Goal: Information Seeking & Learning: Find specific page/section

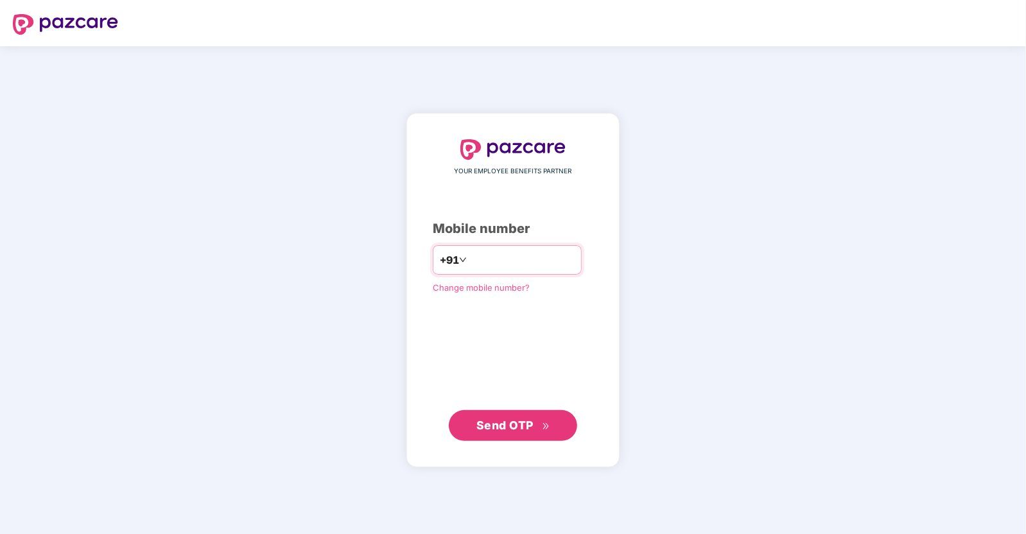
click at [511, 265] on input "number" at bounding box center [521, 260] width 105 height 21
type input "**********"
click at [521, 420] on span "Send OTP" at bounding box center [505, 424] width 57 height 13
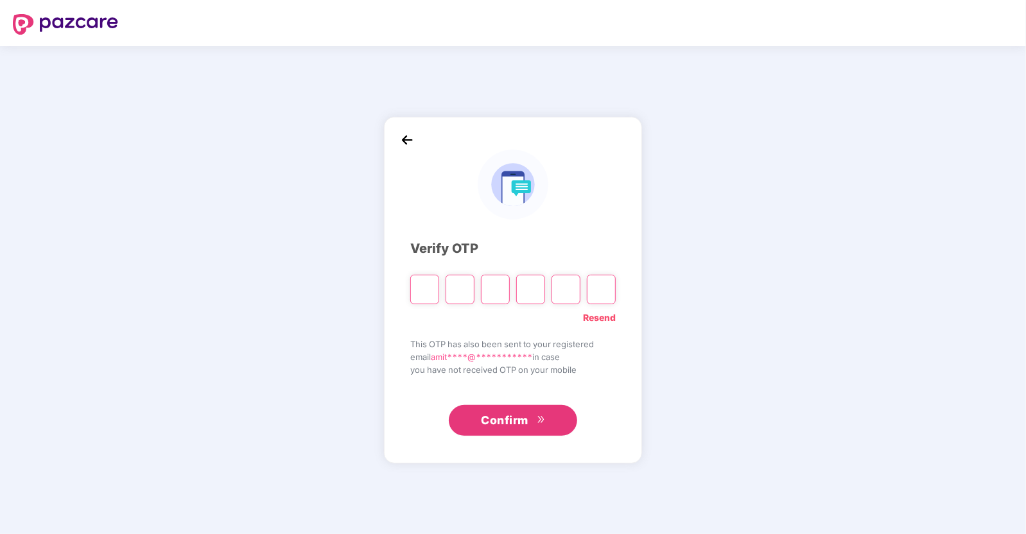
type input "*"
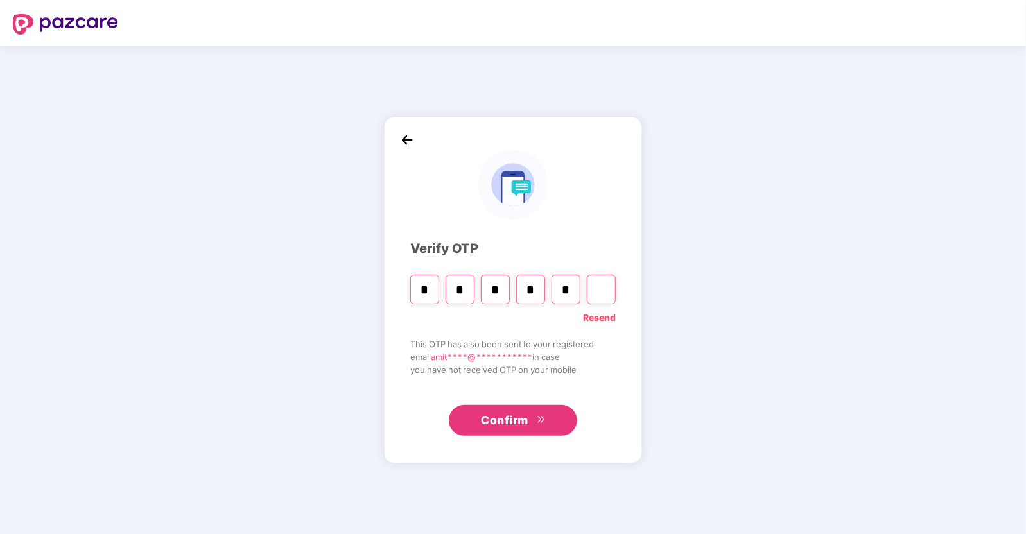
type input "*"
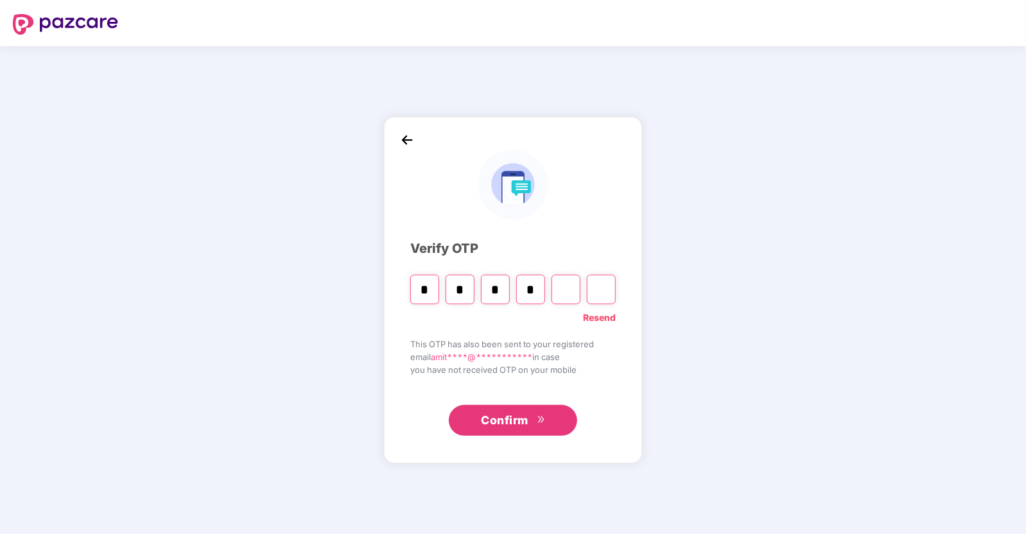
type input "*"
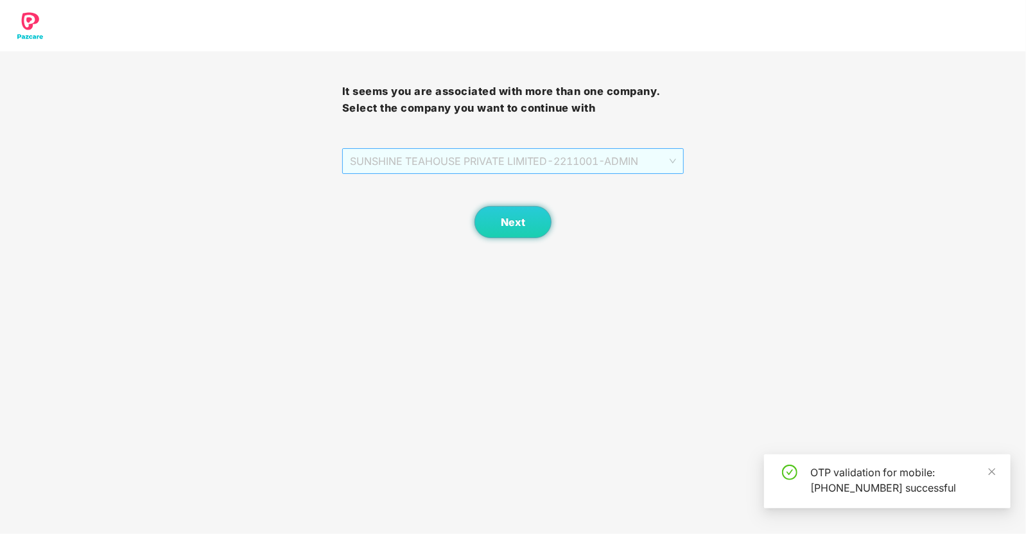
click at [464, 165] on span "SUNSHINE TEAHOUSE PRIVATE LIMITED - 2211001 - ADMIN" at bounding box center [513, 161] width 327 height 24
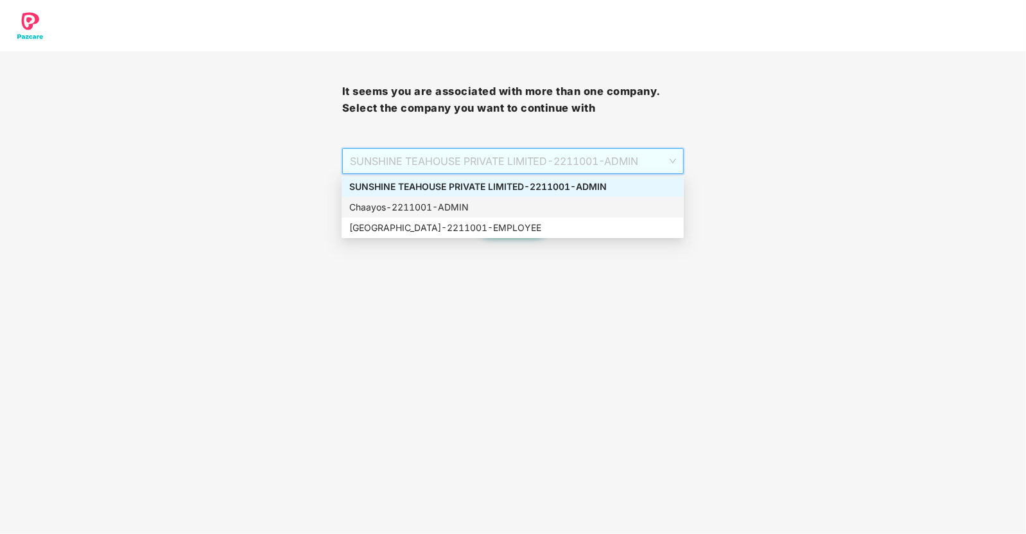
click at [465, 207] on div "Chaayos - 2211001 - ADMIN" at bounding box center [512, 207] width 327 height 14
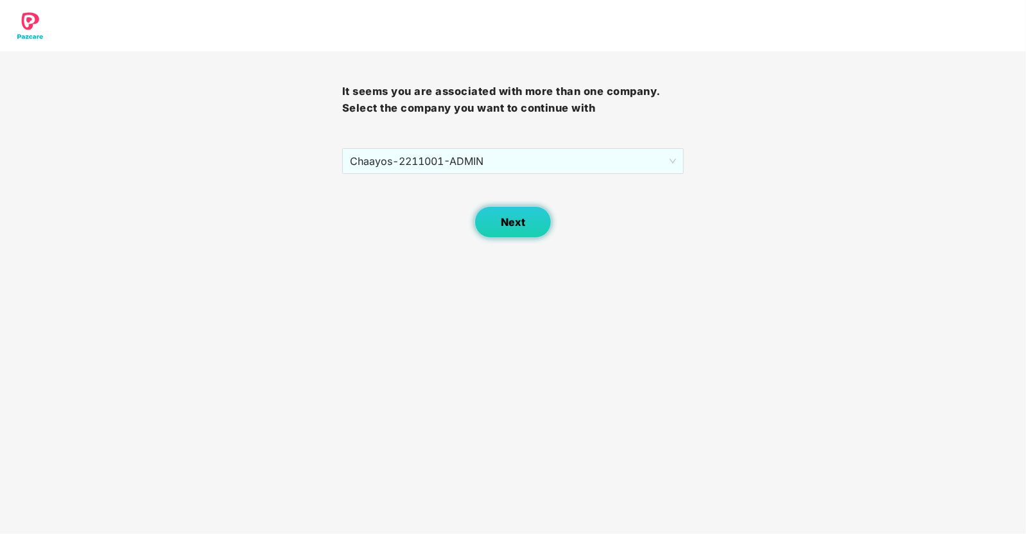
click at [518, 225] on span "Next" at bounding box center [513, 222] width 24 height 12
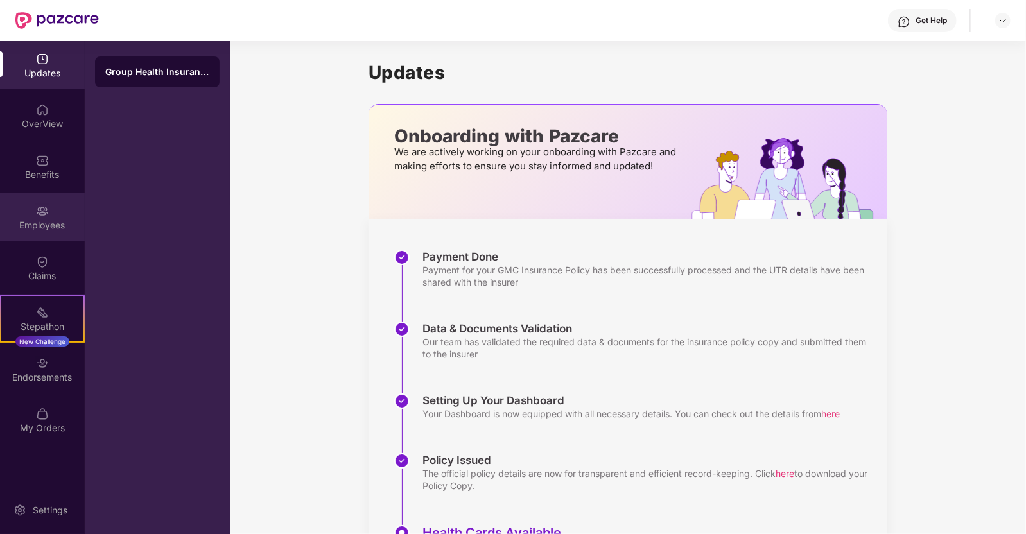
click at [51, 220] on div "Employees" at bounding box center [42, 225] width 85 height 13
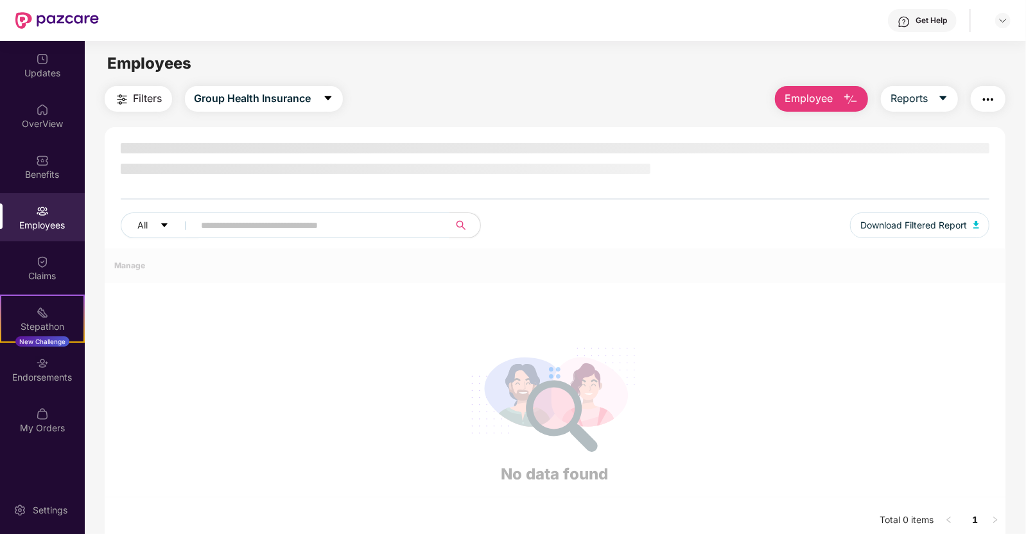
click at [195, 223] on span at bounding box center [317, 226] width 263 height 26
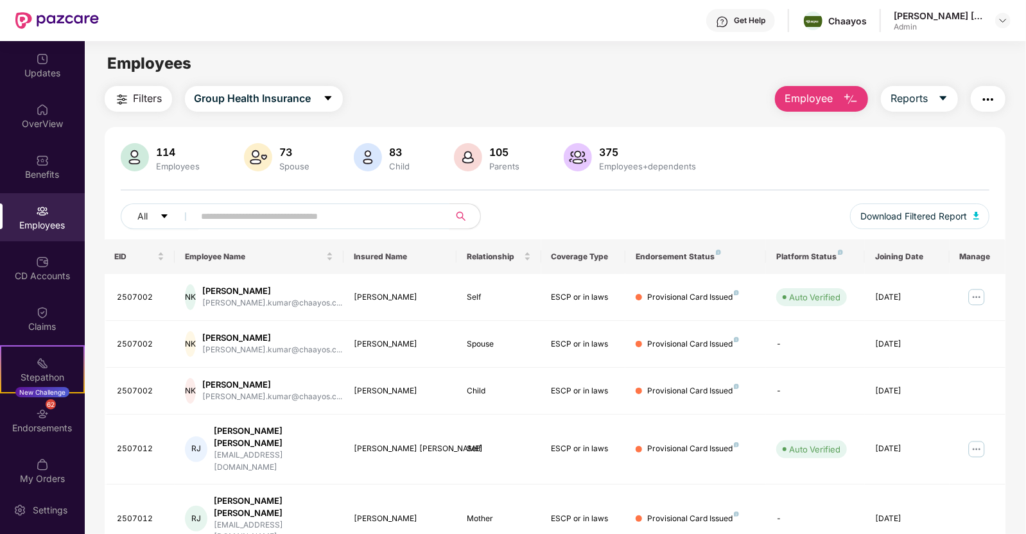
click at [264, 223] on input "text" at bounding box center [317, 216] width 231 height 19
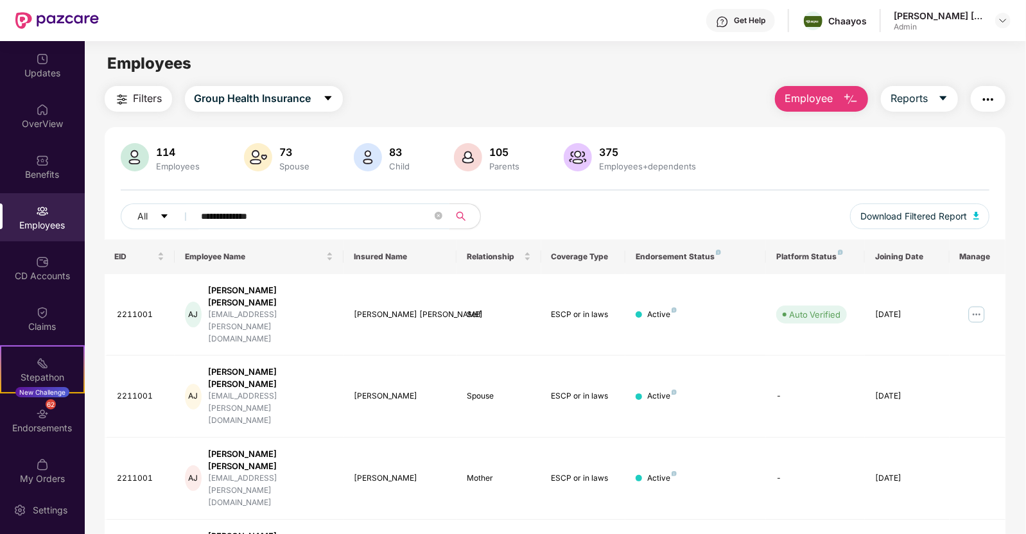
type input "**********"
click at [43, 62] on img at bounding box center [42, 59] width 13 height 13
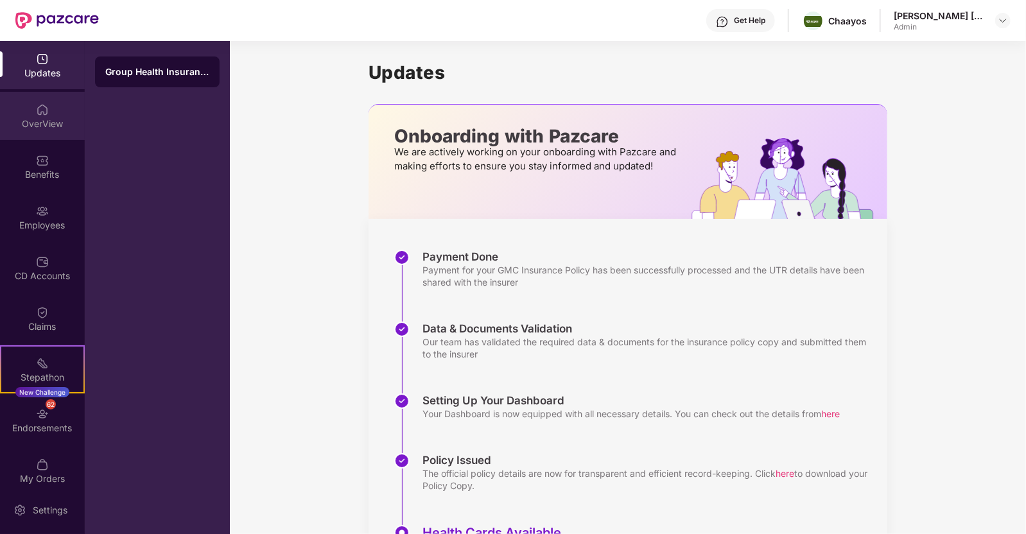
click at [19, 127] on div "OverView" at bounding box center [42, 124] width 85 height 13
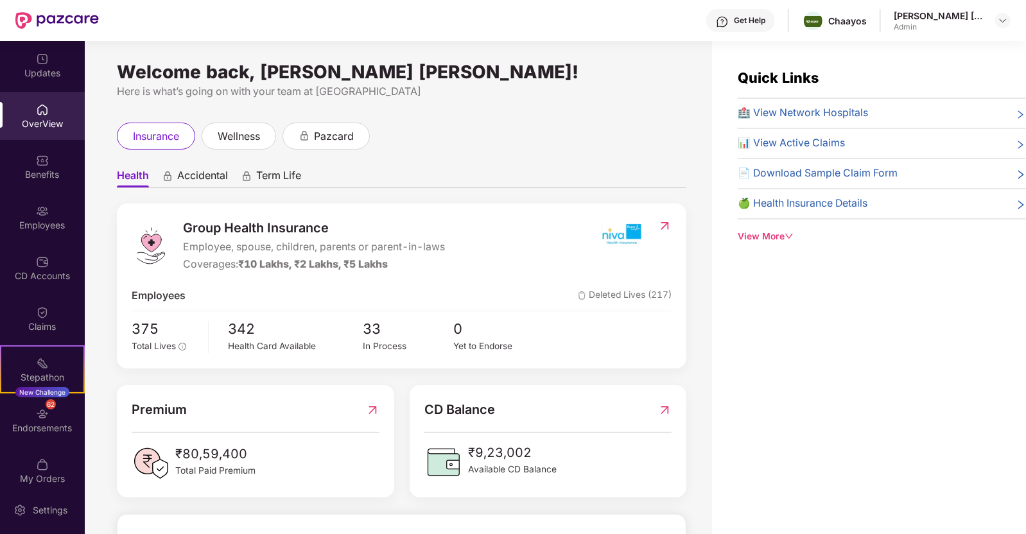
click at [792, 117] on span "🏥 View Network Hospitals" at bounding box center [803, 113] width 130 height 16
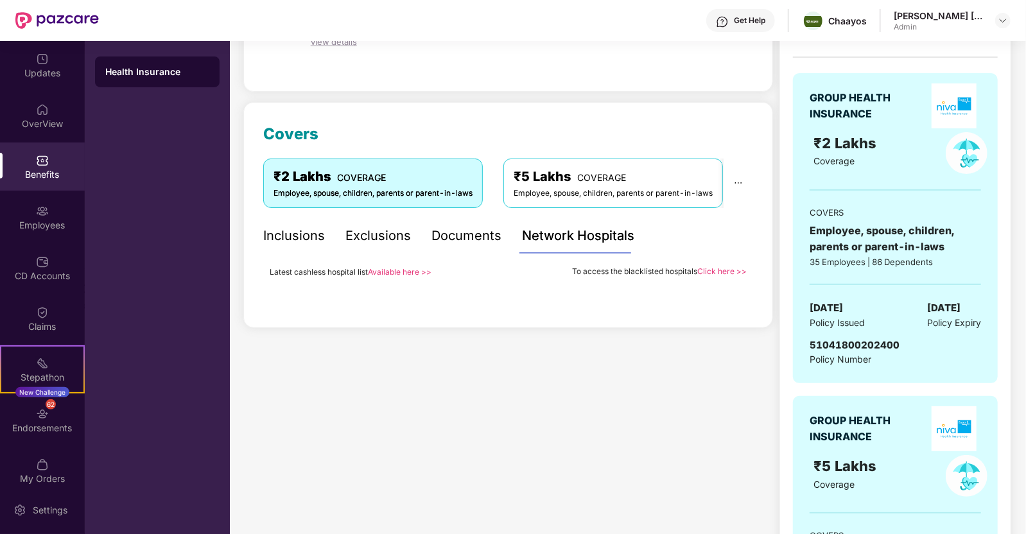
scroll to position [105, 0]
click at [36, 127] on div "OverView" at bounding box center [42, 124] width 85 height 13
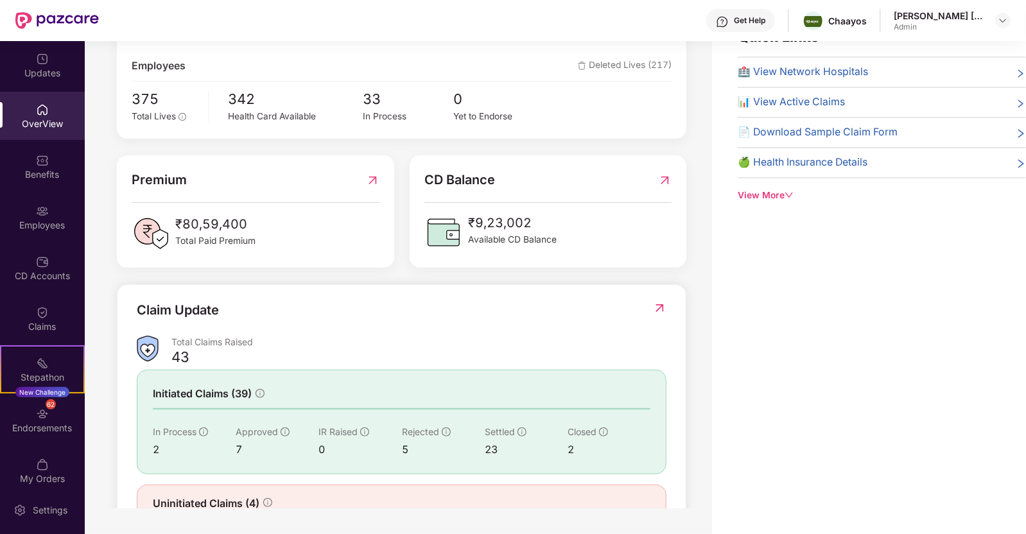
scroll to position [0, 0]
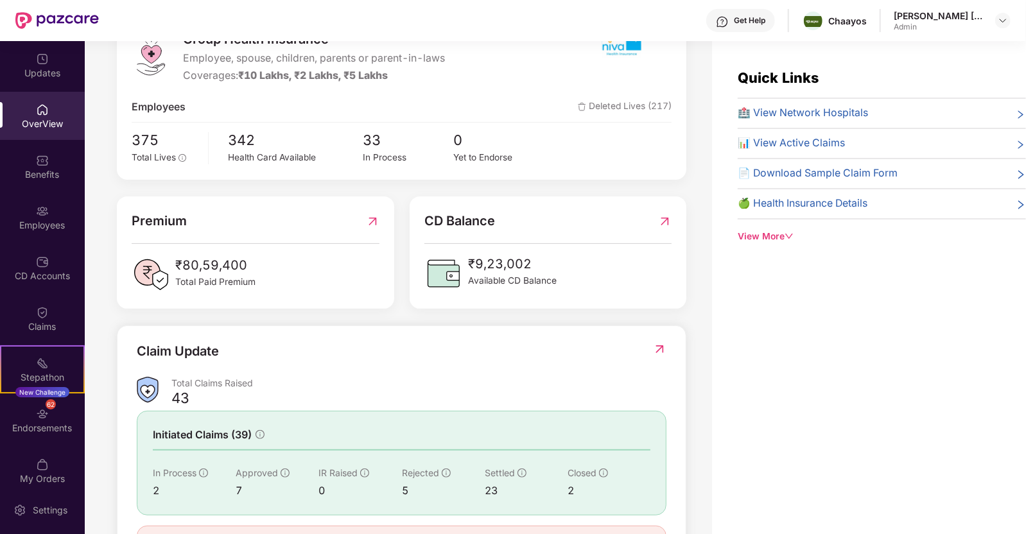
click at [812, 120] on span "🏥 View Network Hospitals" at bounding box center [803, 113] width 130 height 16
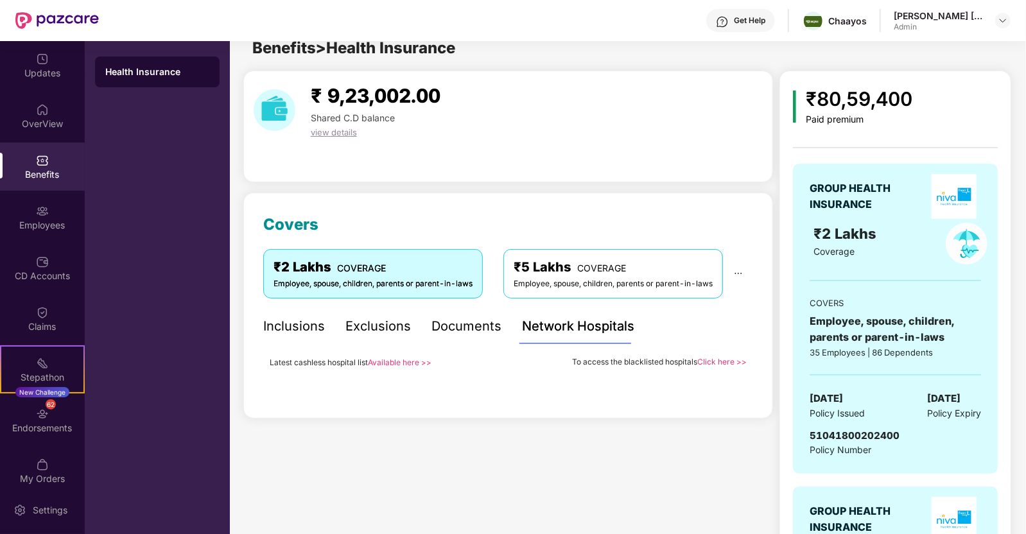
scroll to position [10, 0]
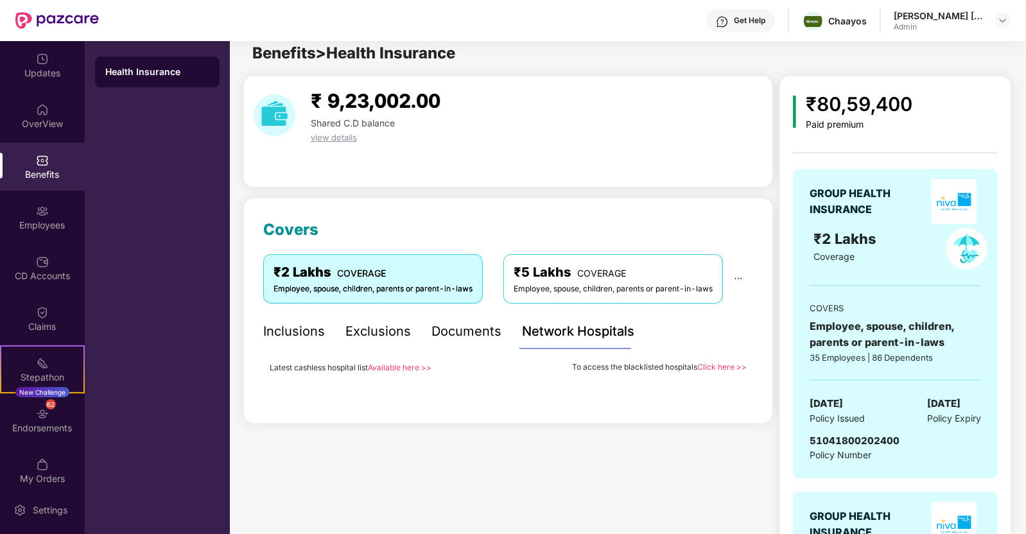
click at [857, 195] on div "GROUP HEALTH INSURANCE" at bounding box center [866, 202] width 112 height 32
click at [588, 326] on div "Network Hospitals" at bounding box center [578, 332] width 112 height 20
click at [407, 367] on link "Available here >>" at bounding box center [400, 368] width 64 height 10
